Goal: Task Accomplishment & Management: Manage account settings

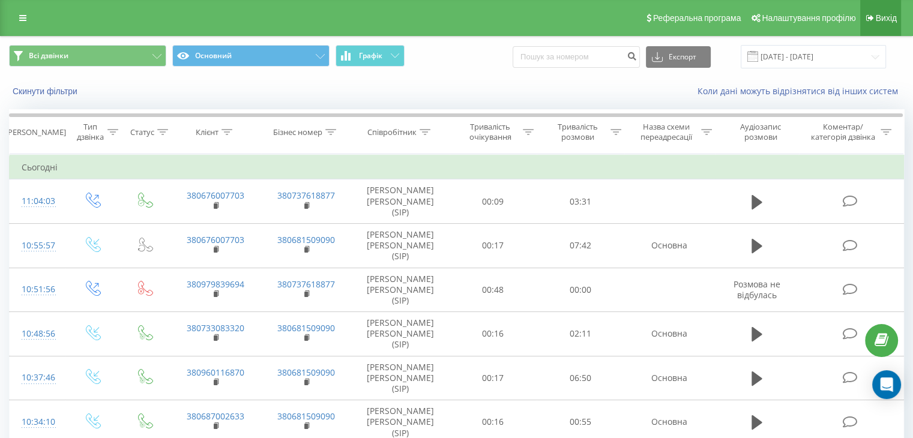
drag, startPoint x: 884, startPoint y: 25, endPoint x: 876, endPoint y: 34, distance: 11.5
click at [884, 25] on link "Вихід" at bounding box center [880, 18] width 41 height 36
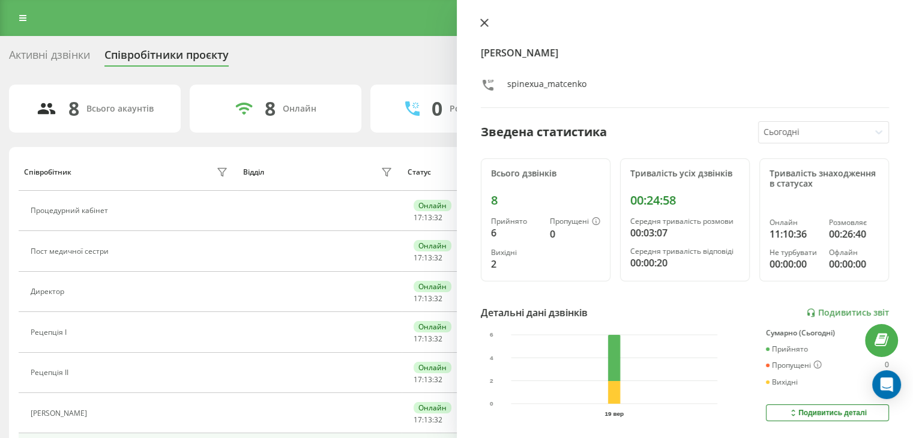
click at [490, 23] on button at bounding box center [485, 23] width 16 height 11
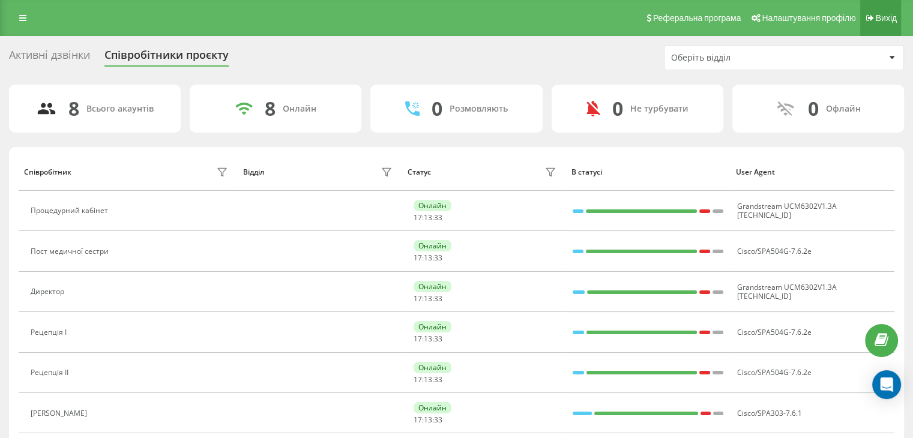
click at [895, 10] on link "Вихід" at bounding box center [880, 18] width 41 height 36
